Goal: Find specific page/section: Find specific page/section

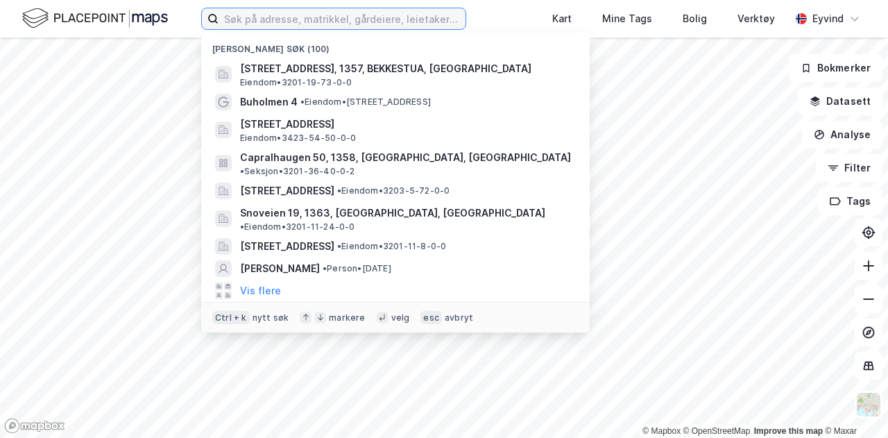
click at [252, 9] on input at bounding box center [341, 18] width 247 height 21
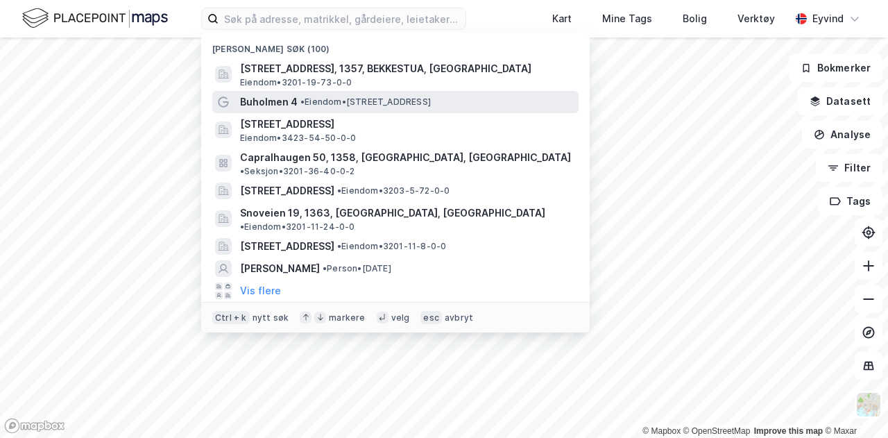
click at [273, 107] on span "Buholmen 4" at bounding box center [269, 102] width 58 height 17
